Goal: Task Accomplishment & Management: Complete application form

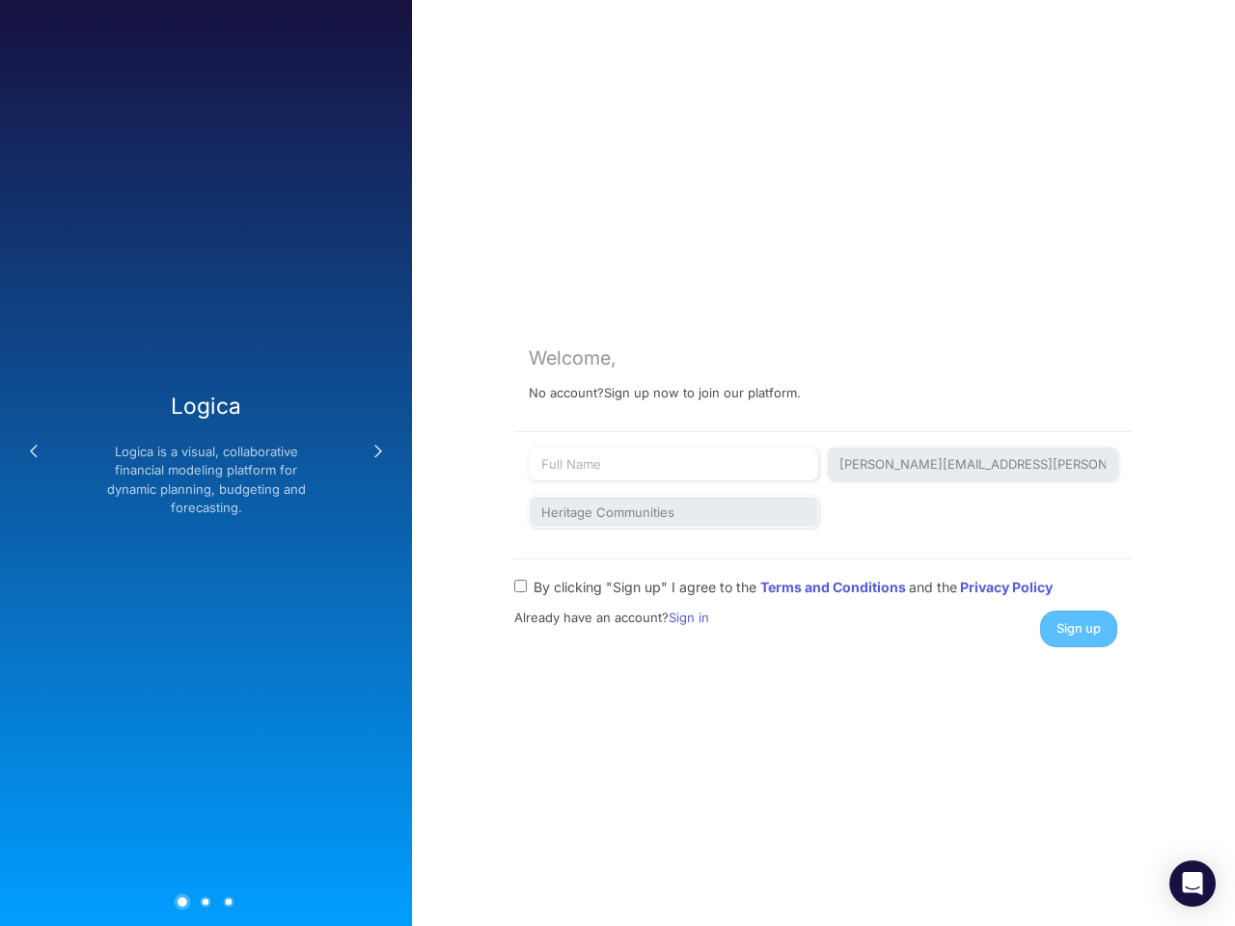
click at [34, 452] on button "Previous" at bounding box center [33, 451] width 39 height 39
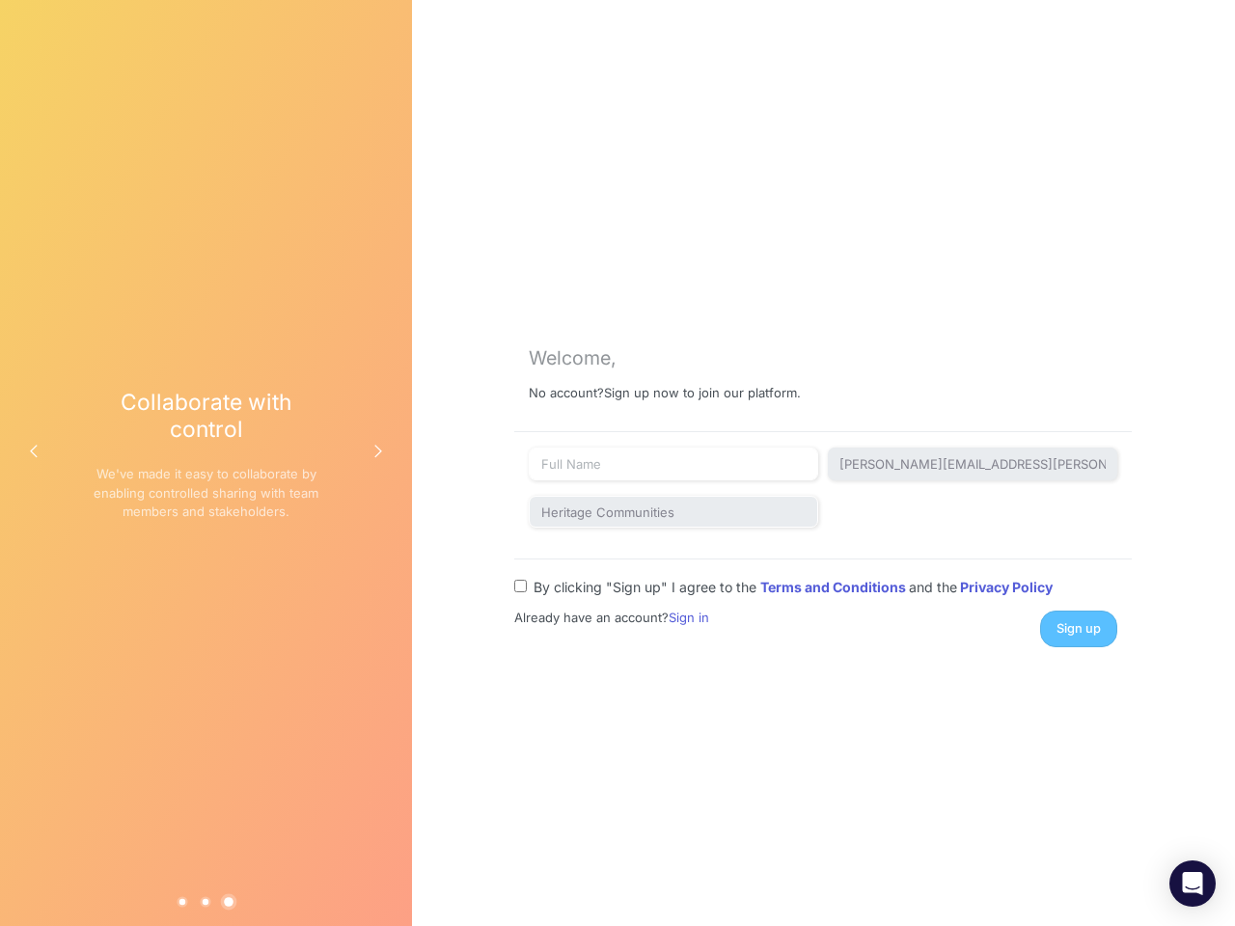
click at [205, 463] on div "Collaborate with control We've made it easy to collaborate by enabling controll…" at bounding box center [206, 463] width 227 height 148
click at [378, 452] on button "Next" at bounding box center [378, 451] width 39 height 39
click at [182, 901] on button "1" at bounding box center [183, 901] width 11 height 11
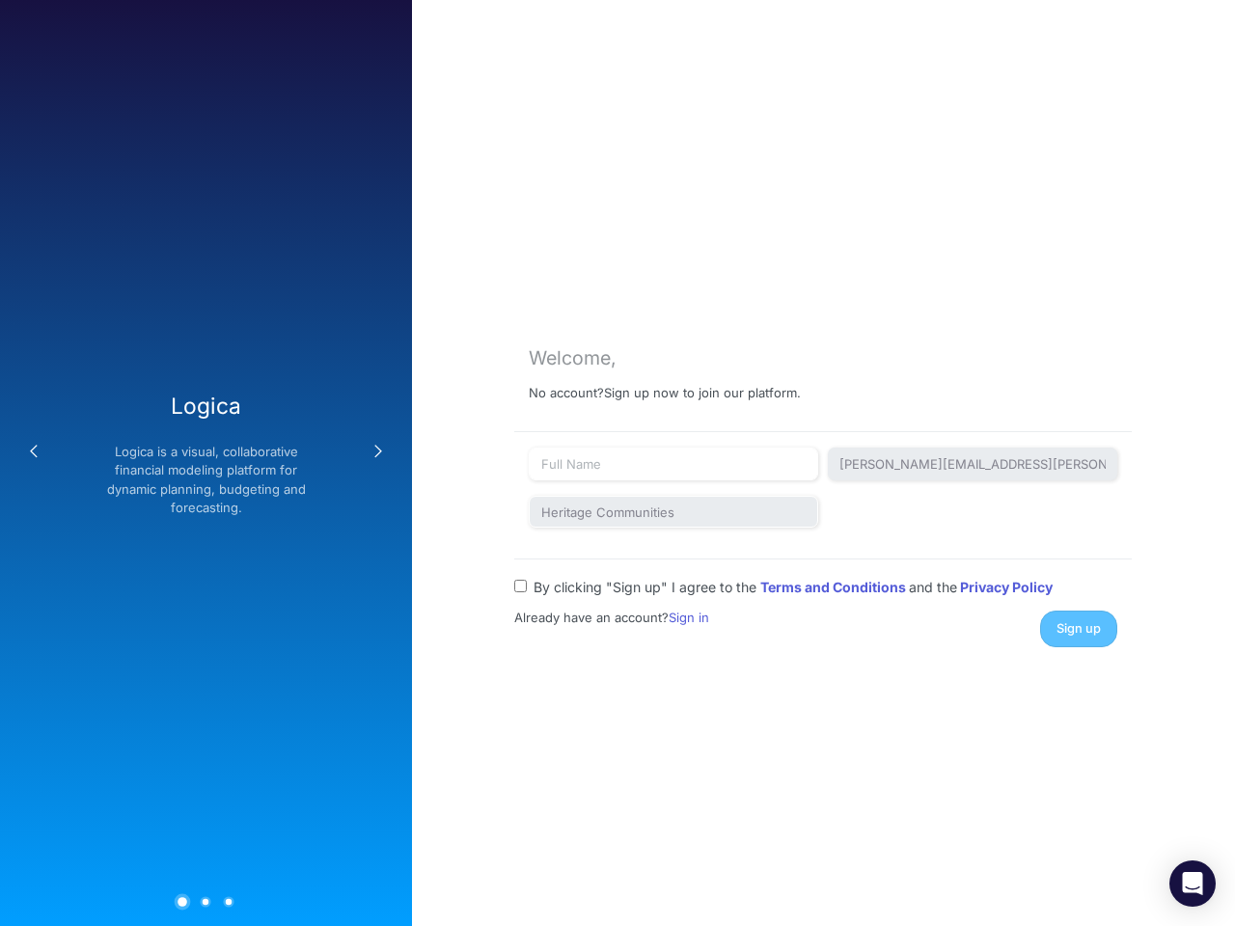
click at [205, 901] on button "2" at bounding box center [206, 901] width 11 height 11
click at [229, 901] on button "3" at bounding box center [229, 901] width 11 height 11
click at [1079, 628] on div "Sign up" at bounding box center [974, 629] width 316 height 36
click at [1192, 884] on icon "Open Intercom Messenger" at bounding box center [1193, 883] width 20 height 23
